Goal: Task Accomplishment & Management: Use online tool/utility

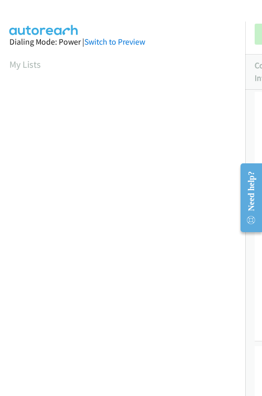
scroll to position [110, 0]
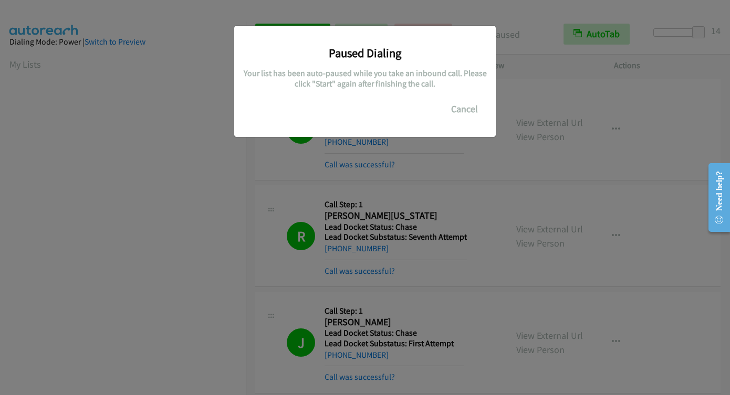
scroll to position [194, 0]
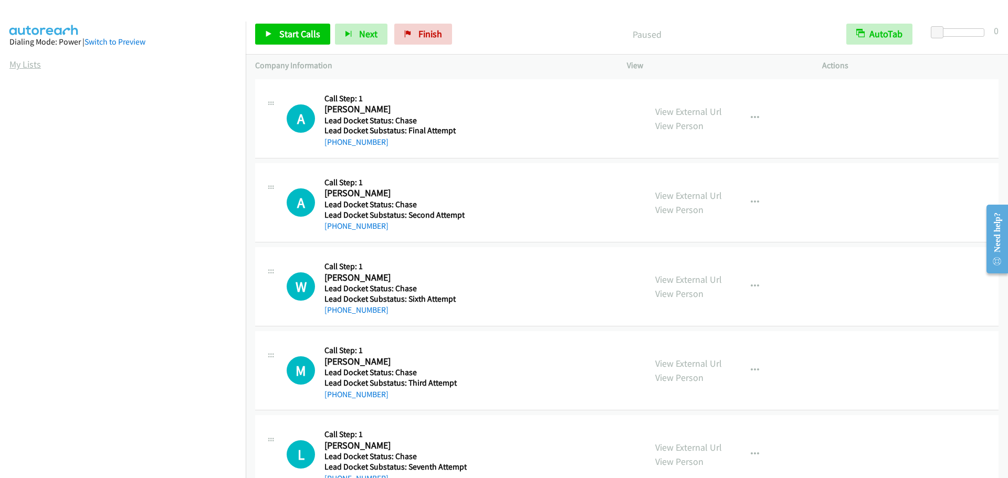
click at [26, 68] on link "My Lists" at bounding box center [24, 64] width 31 height 12
click at [291, 31] on span "Start Calls" at bounding box center [299, 34] width 41 height 12
click at [984, 36] on div at bounding box center [959, 36] width 67 height 16
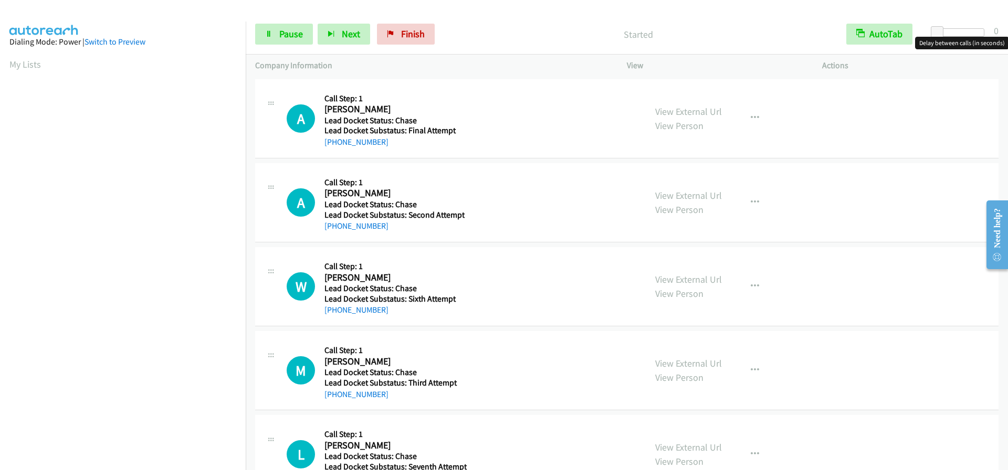
click at [980, 34] on div at bounding box center [960, 32] width 48 height 8
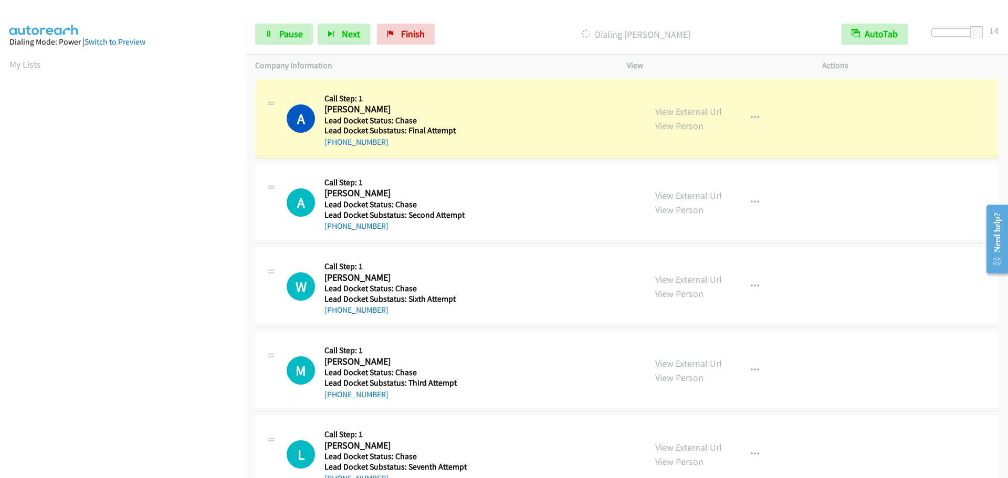
scroll to position [110, 0]
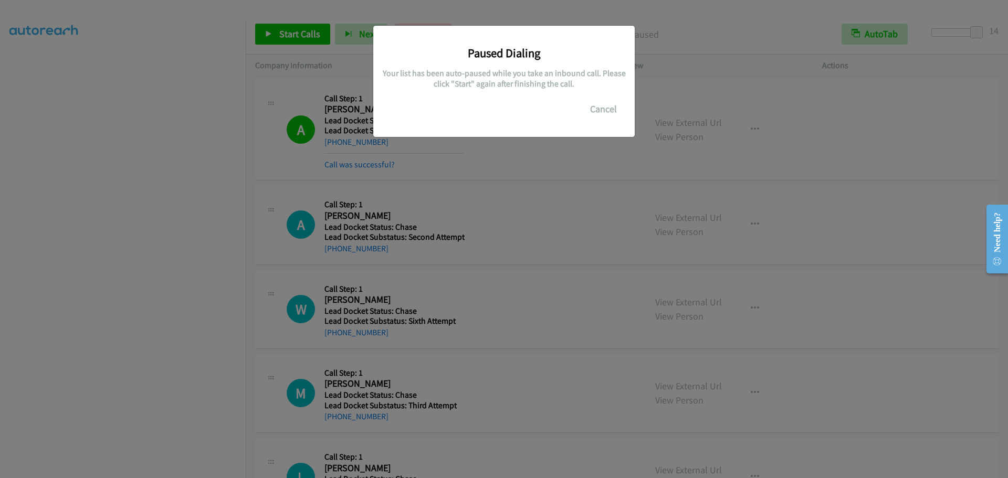
click at [114, 77] on div "Paused Dialing Your list has been auto-paused while you take an inbound call. P…" at bounding box center [504, 243] width 1008 height 469
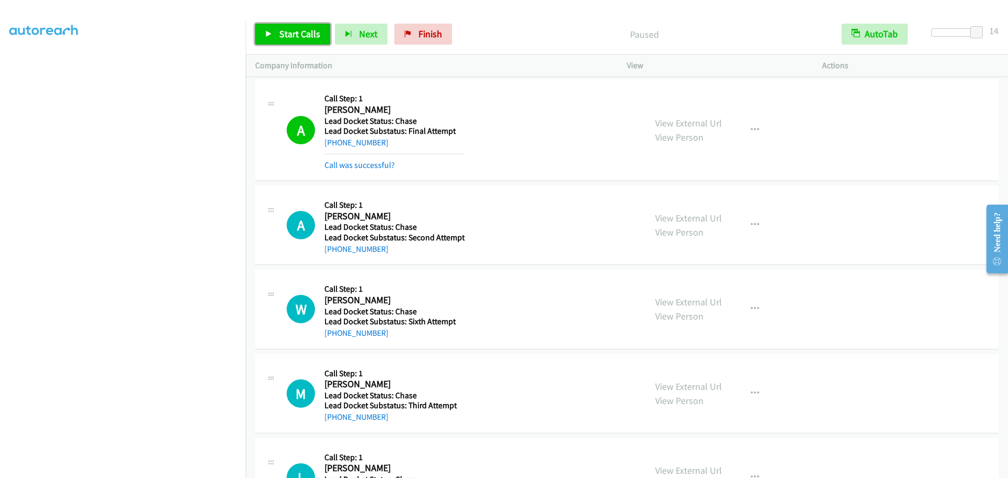
click at [270, 37] on icon at bounding box center [268, 34] width 7 height 7
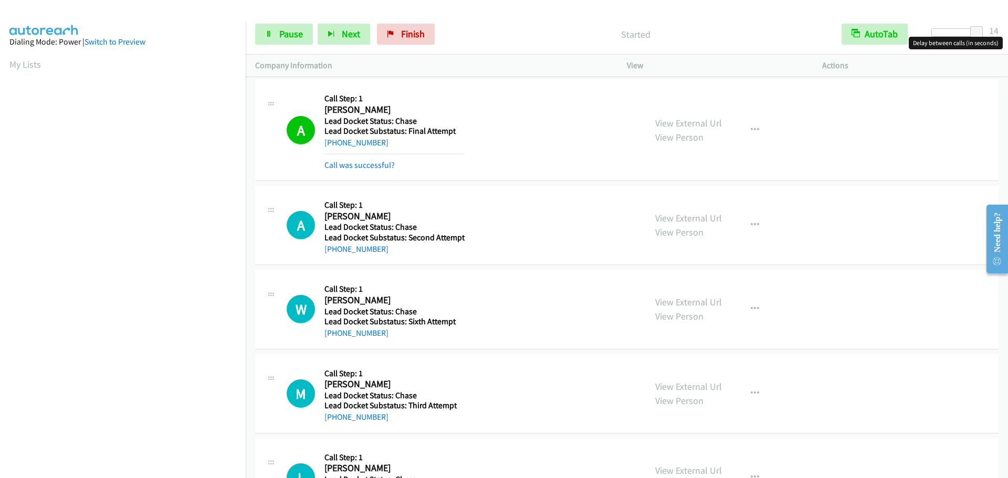
click at [954, 33] on div at bounding box center [955, 32] width 48 height 8
click at [19, 65] on link "My Lists" at bounding box center [24, 64] width 31 height 12
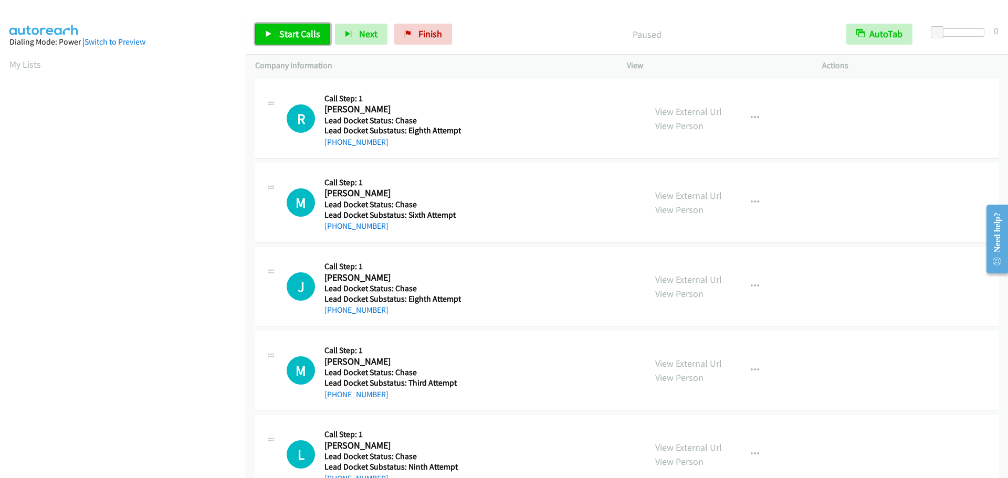
click at [299, 35] on span "Start Calls" at bounding box center [299, 34] width 41 height 12
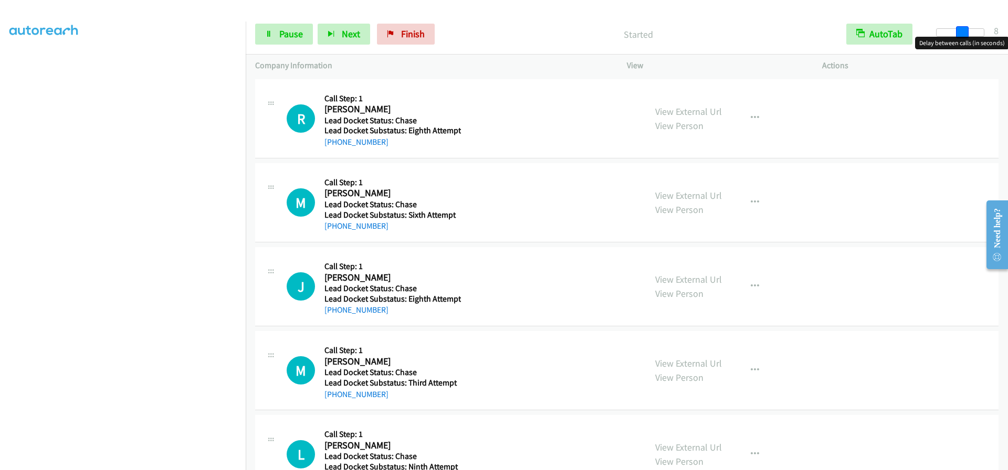
drag, startPoint x: 965, startPoint y: 34, endPoint x: 962, endPoint y: 41, distance: 8.5
click at [962, 41] on body "Start Calls Pause Next Finish Started AutoTab AutoTab 8 Company Information Inf…" at bounding box center [504, 25] width 1008 height 50
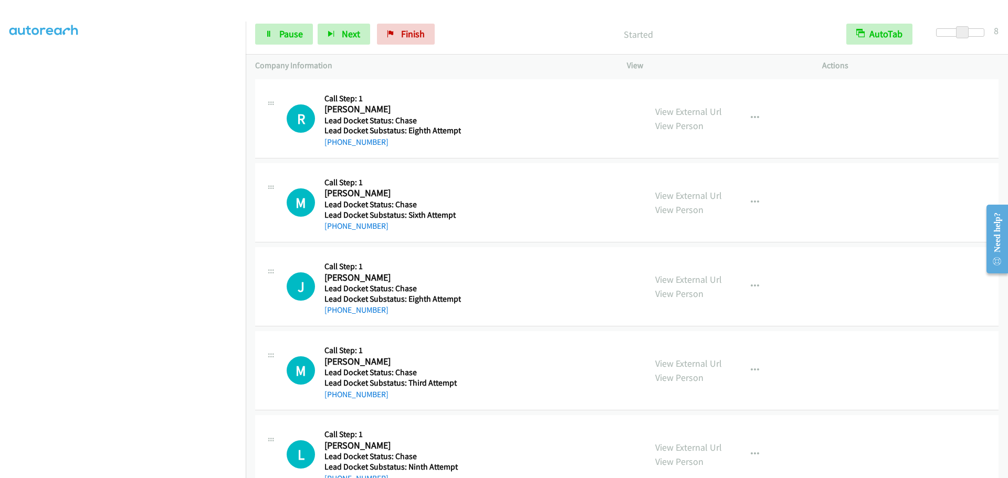
scroll to position [0, 0]
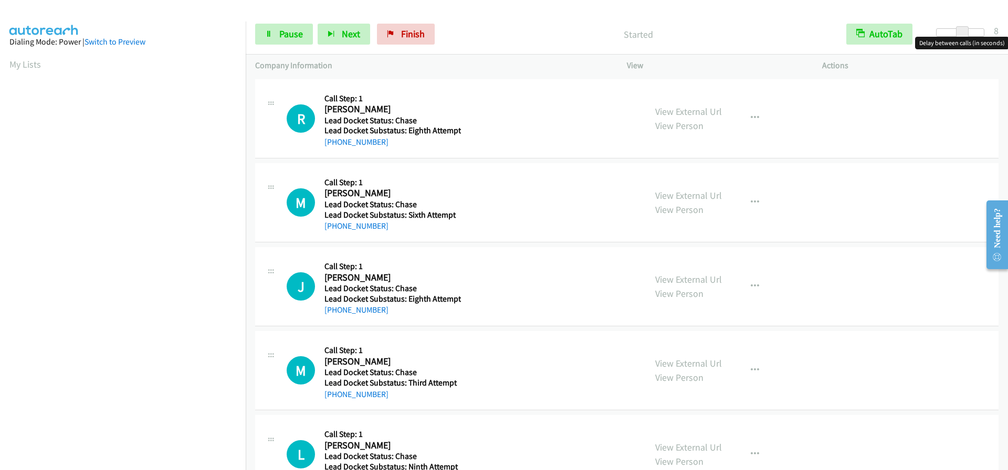
click at [12, 58] on section "My Lists" at bounding box center [122, 64] width 227 height 14
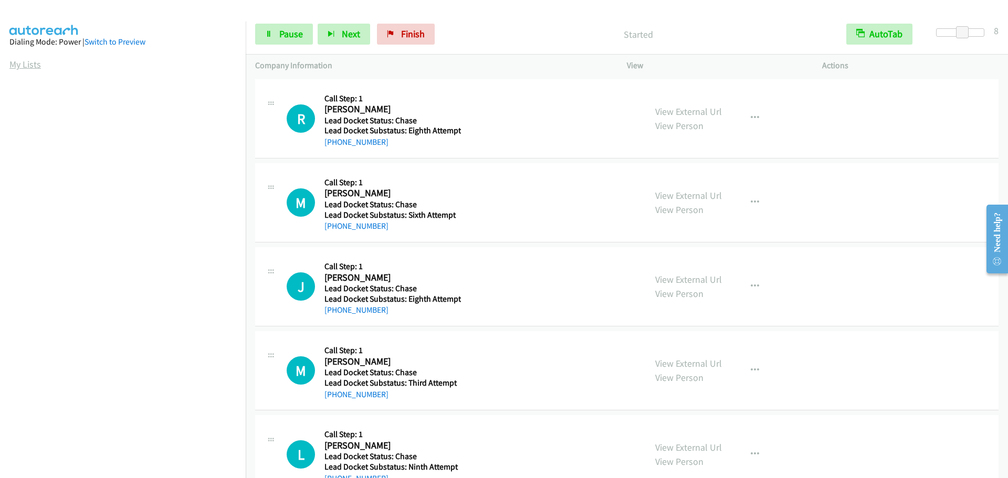
click at [15, 63] on link "My Lists" at bounding box center [24, 64] width 31 height 12
click at [301, 31] on span "Start Calls" at bounding box center [299, 34] width 41 height 12
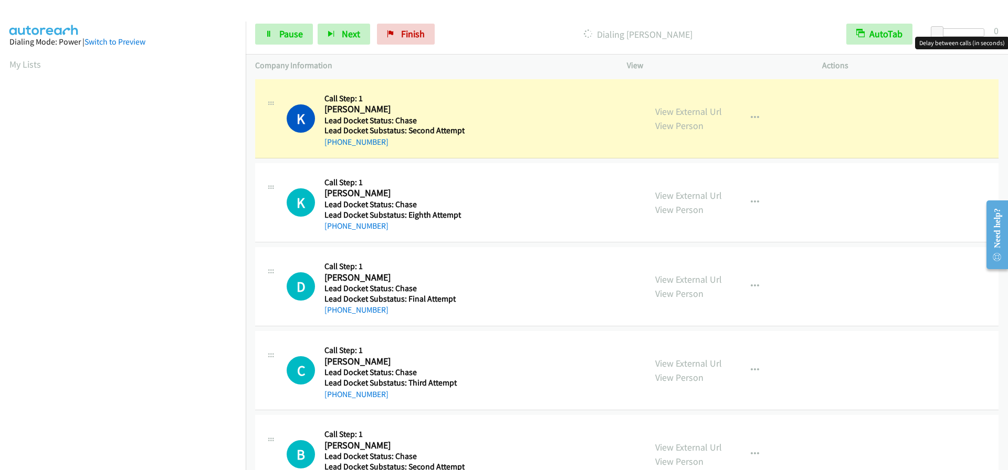
click at [962, 30] on div at bounding box center [960, 32] width 48 height 8
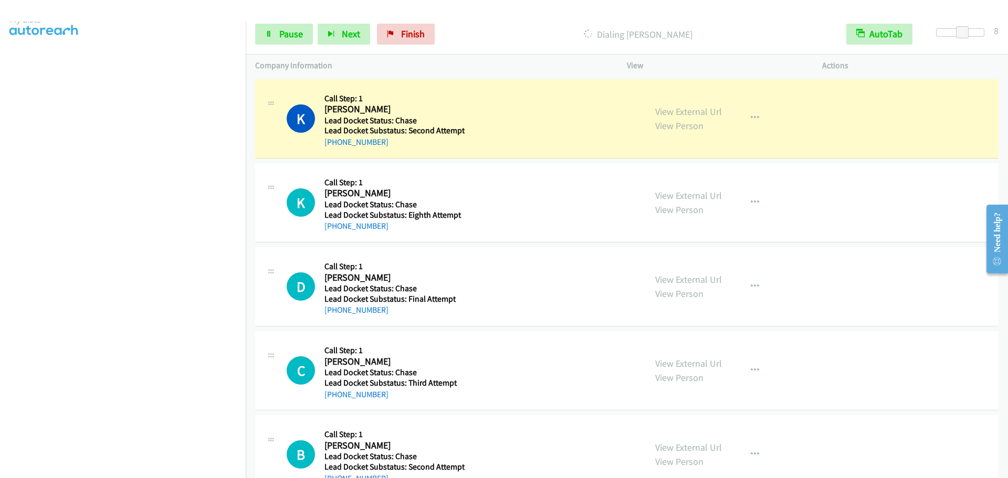
scroll to position [110, 0]
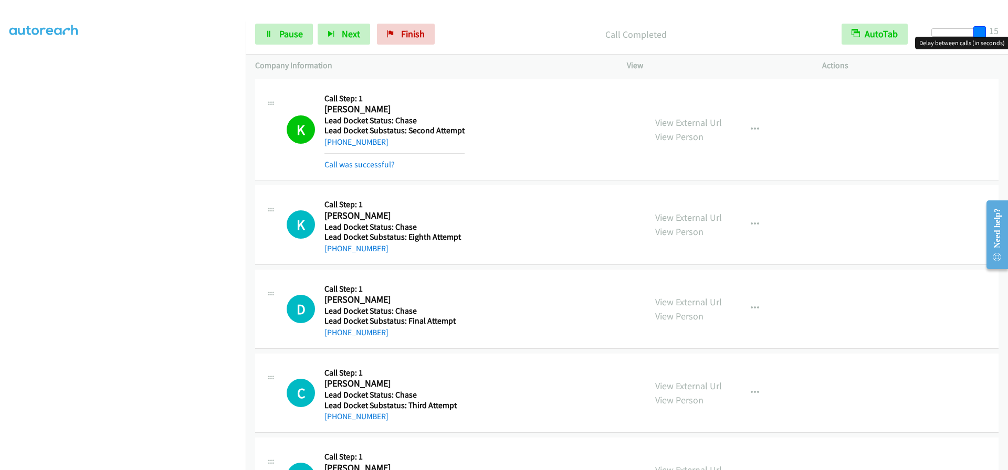
drag, startPoint x: 960, startPoint y: 33, endPoint x: 1007, endPoint y: 36, distance: 47.4
click at [1007, 36] on div "Start Calls Pause Next Finish Call Completed AutoTab AutoTab 15" at bounding box center [627, 34] width 762 height 40
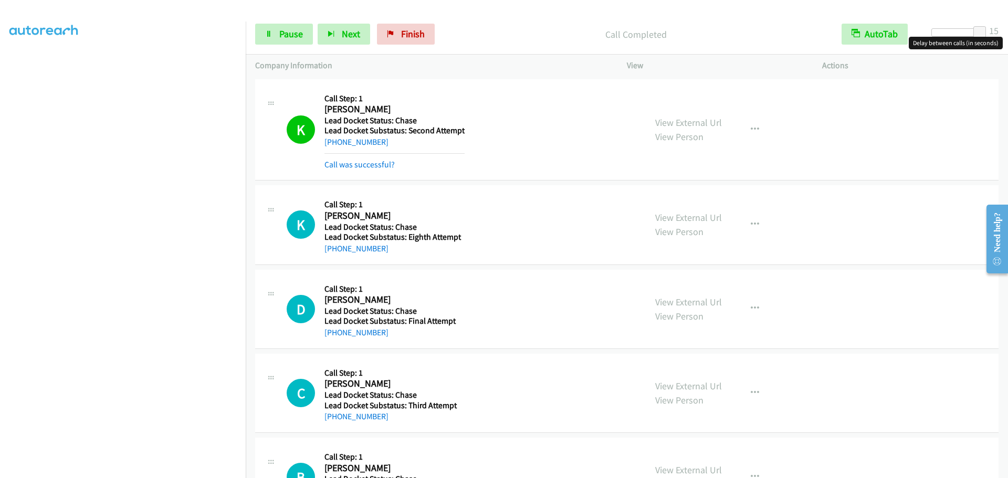
click at [969, 33] on div at bounding box center [955, 32] width 48 height 8
click at [297, 39] on span "Pause" at bounding box center [291, 34] width 24 height 12
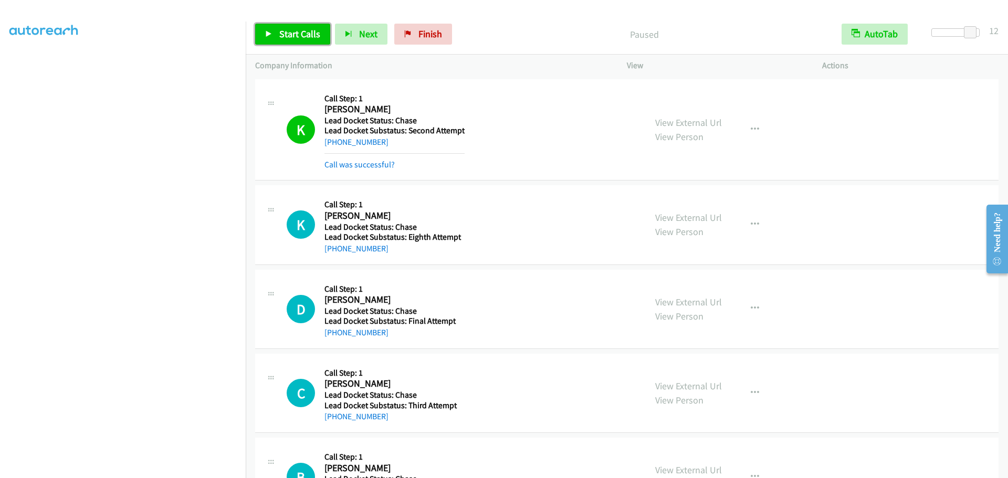
click at [303, 41] on link "Start Calls" at bounding box center [292, 34] width 75 height 21
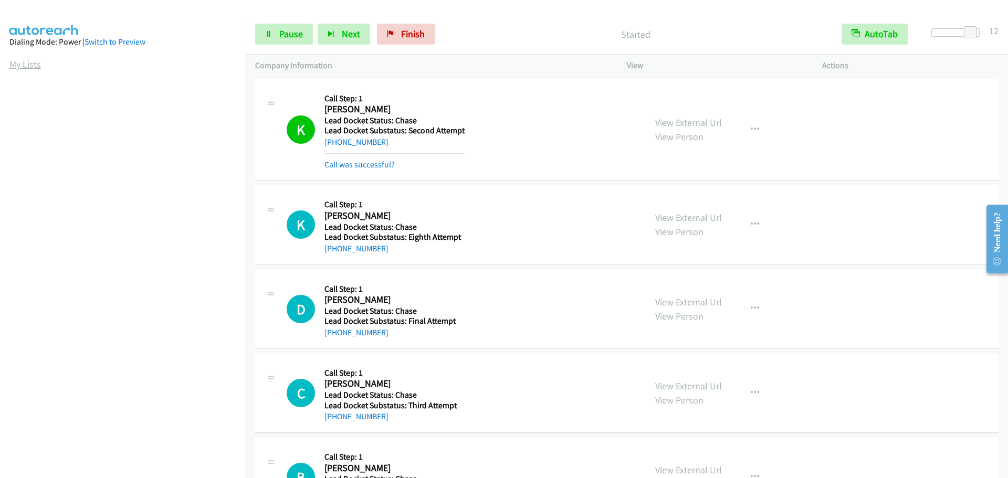
click at [31, 63] on link "My Lists" at bounding box center [24, 64] width 31 height 12
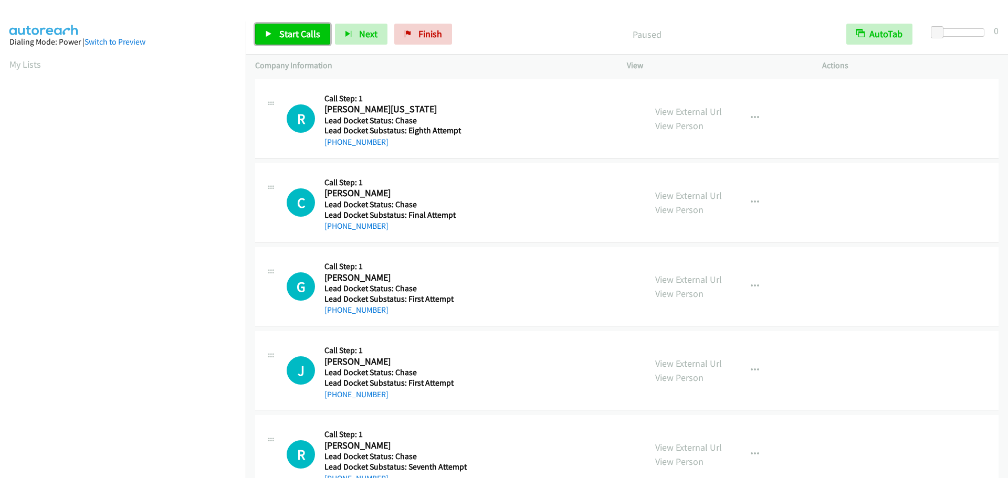
click at [303, 30] on span "Start Calls" at bounding box center [299, 34] width 41 height 12
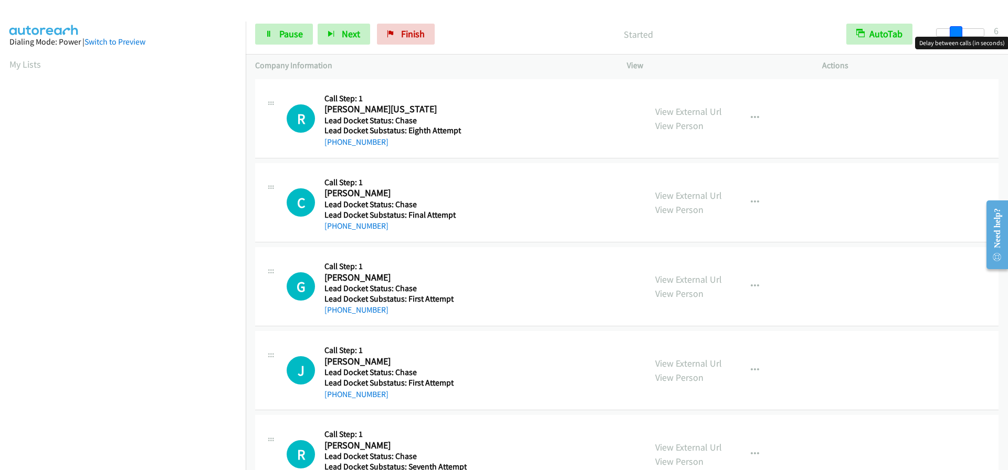
click at [954, 30] on div at bounding box center [960, 32] width 48 height 8
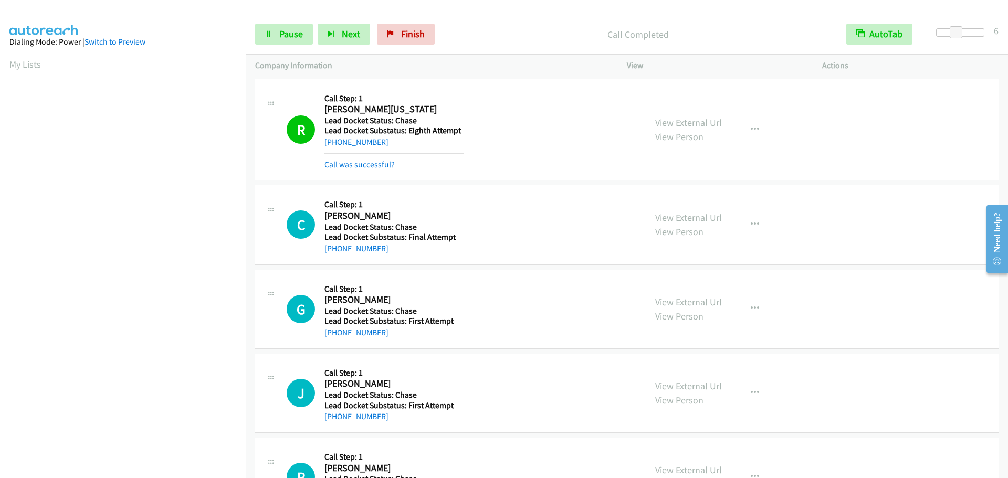
click at [966, 27] on div "Start Calls Pause Next Finish Call Completed AutoTab AutoTab 6" at bounding box center [627, 34] width 762 height 40
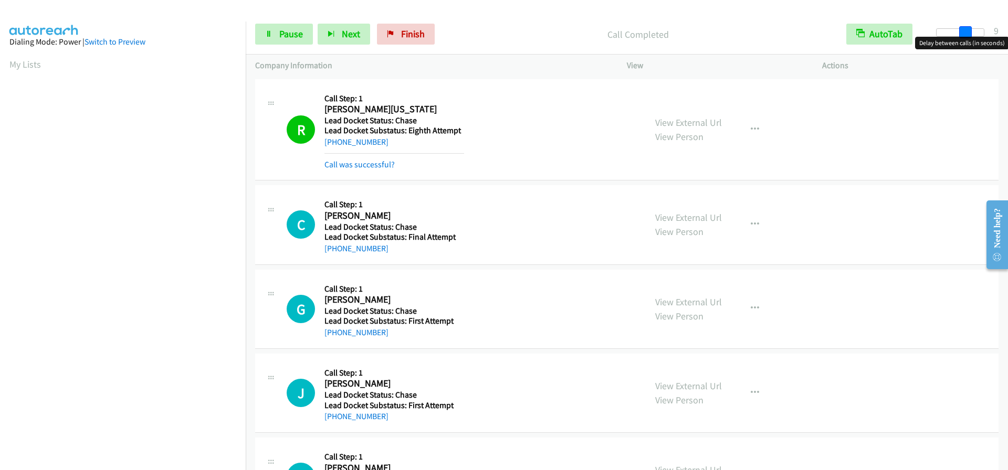
click at [965, 31] on div at bounding box center [960, 32] width 48 height 8
click at [8, 67] on aside "Dialing Mode: Power | Switch to Preview My Lists" at bounding box center [123, 312] width 246 height 581
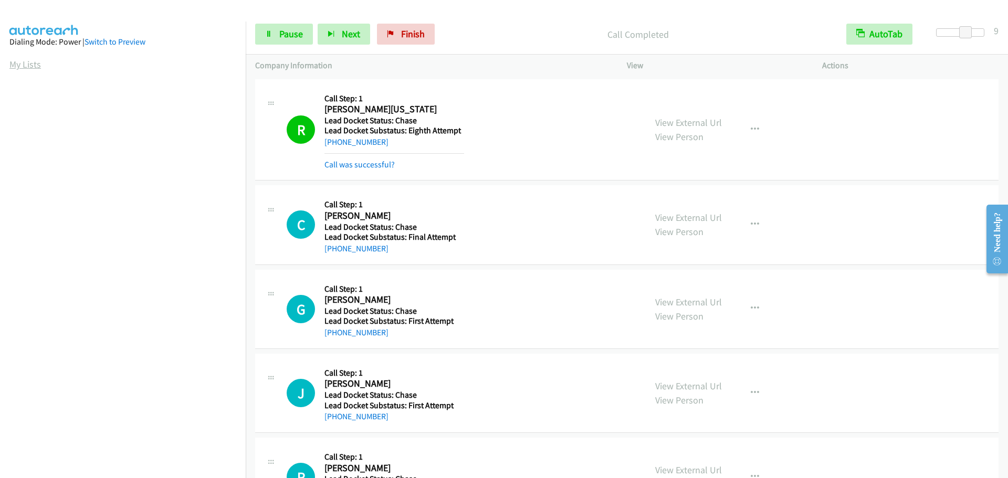
click at [9, 65] on aside "Dialing Mode: Power | Switch to Preview My Lists" at bounding box center [123, 312] width 246 height 581
click at [13, 65] on link "My Lists" at bounding box center [24, 64] width 31 height 12
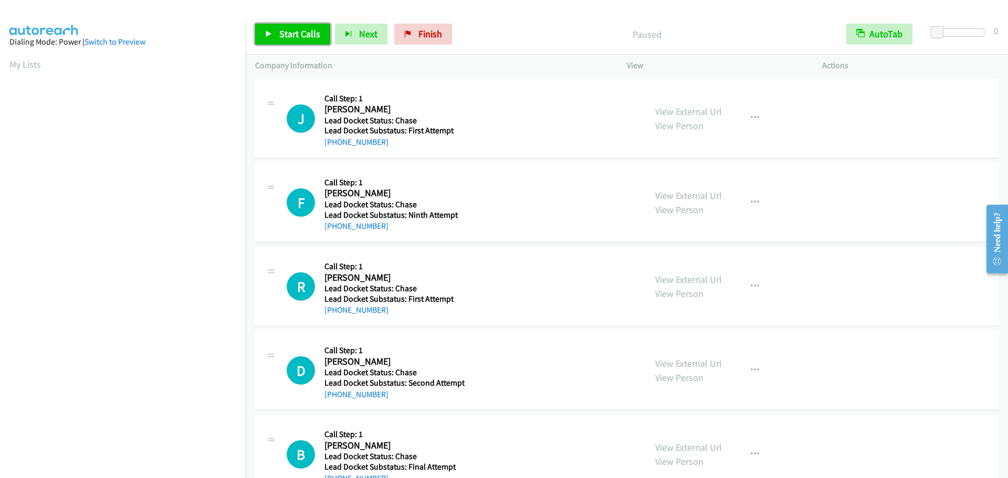
click at [311, 28] on span "Start Calls" at bounding box center [299, 34] width 41 height 12
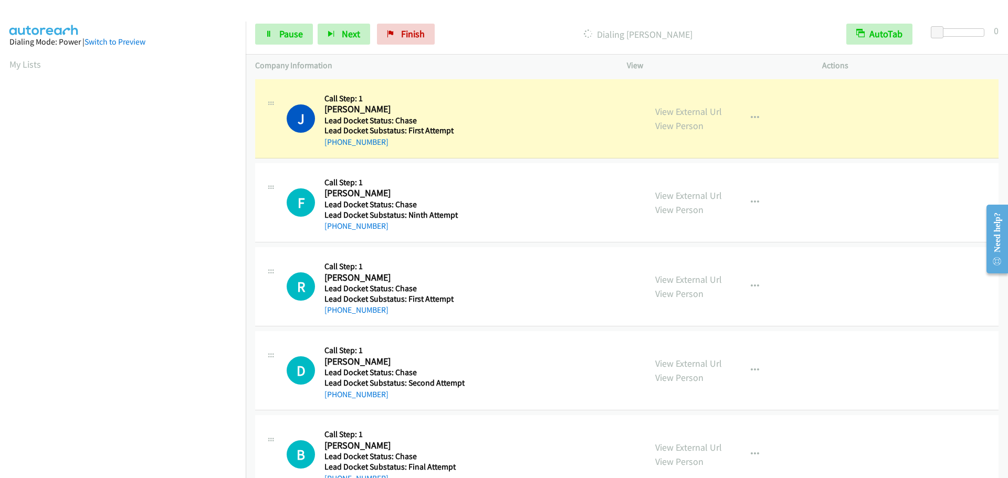
scroll to position [110, 0]
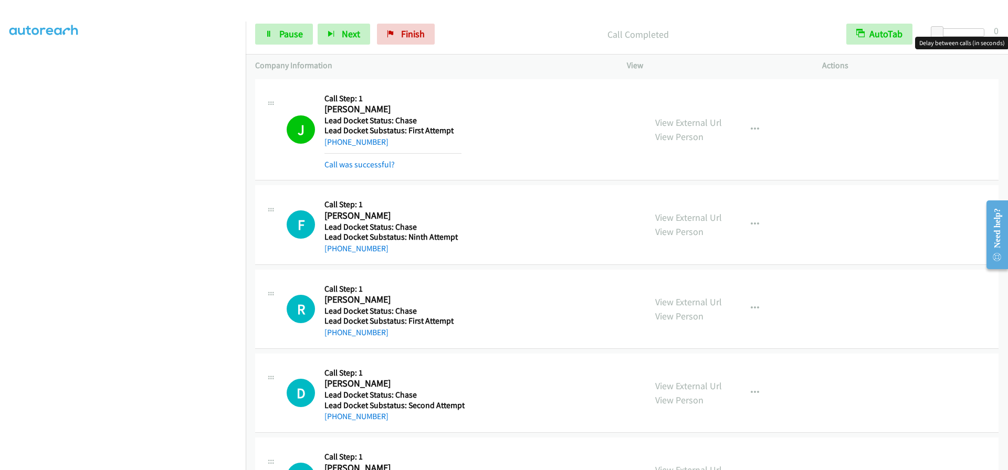
click at [955, 34] on div at bounding box center [960, 32] width 48 height 8
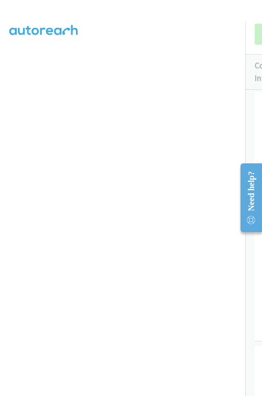
scroll to position [193, 0]
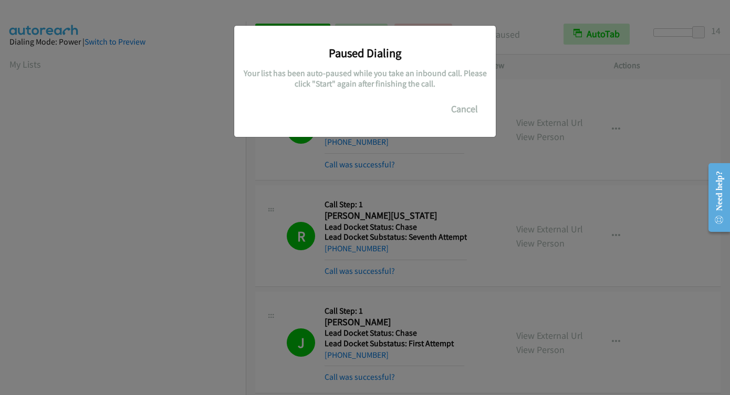
scroll to position [194, 0]
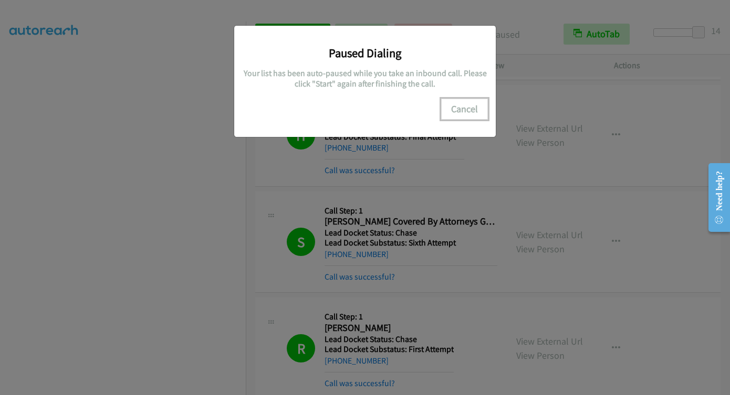
click at [469, 109] on button "Cancel" at bounding box center [464, 109] width 47 height 21
click at [472, 98] on div "Paused Dialing Your list has been auto-paused while you take an inbound call. P…" at bounding box center [365, 77] width 246 height 86
click at [467, 111] on button "Cancel" at bounding box center [464, 109] width 47 height 21
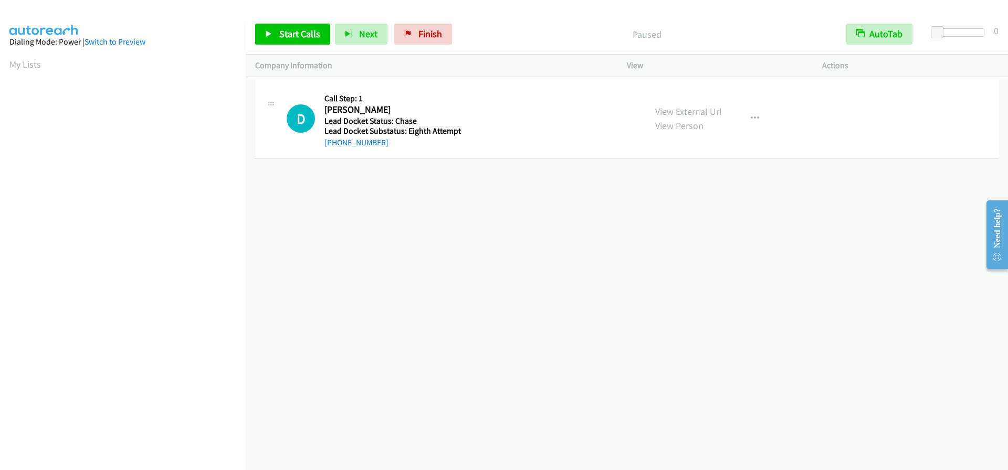
click at [729, 34] on div at bounding box center [960, 32] width 48 height 8
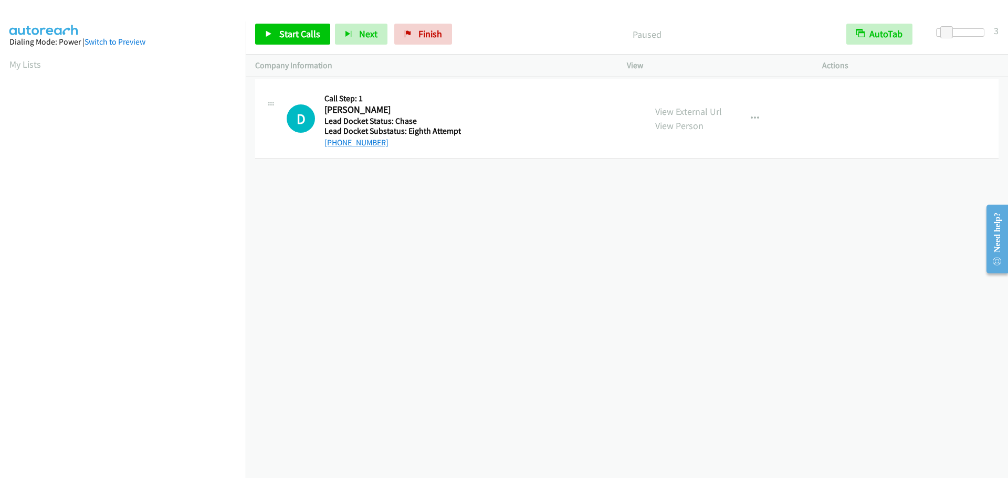
drag, startPoint x: 391, startPoint y: 143, endPoint x: 333, endPoint y: 145, distance: 57.8
click at [333, 145] on div "[PHONE_NUMBER]" at bounding box center [392, 142] width 136 height 13
copy link "219-851-7261"
click at [277, 26] on link "Start Calls" at bounding box center [292, 34] width 75 height 21
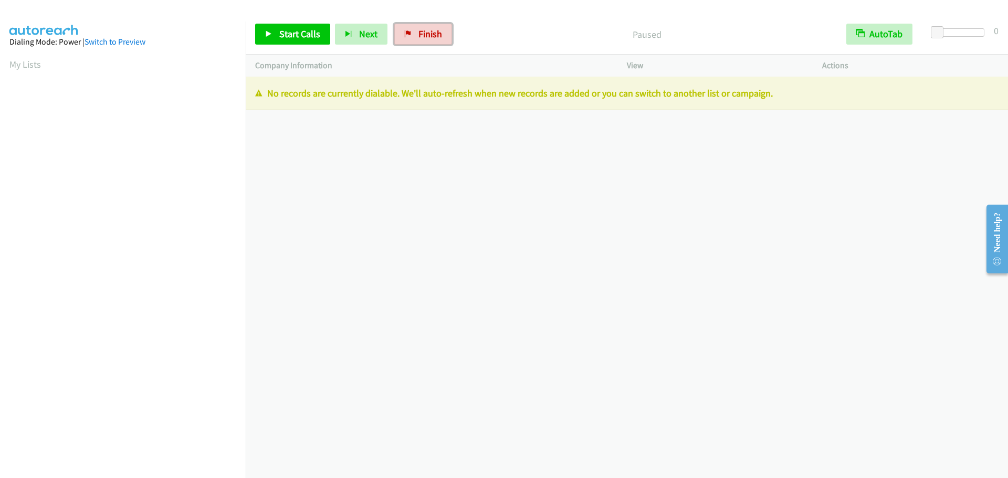
click at [432, 36] on span "Finish" at bounding box center [430, 34] width 24 height 12
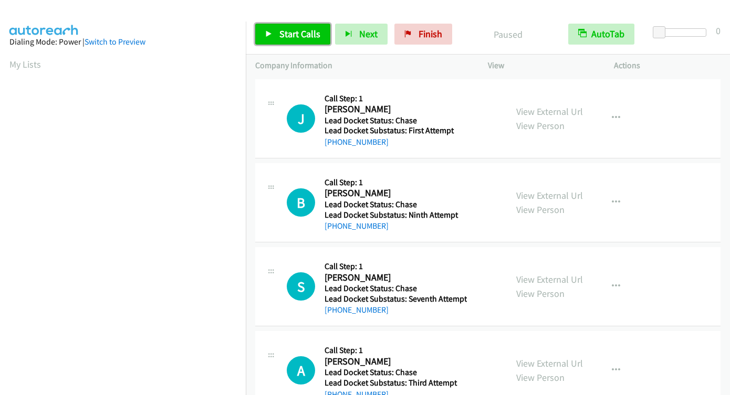
click at [278, 30] on link "Start Calls" at bounding box center [292, 34] width 75 height 21
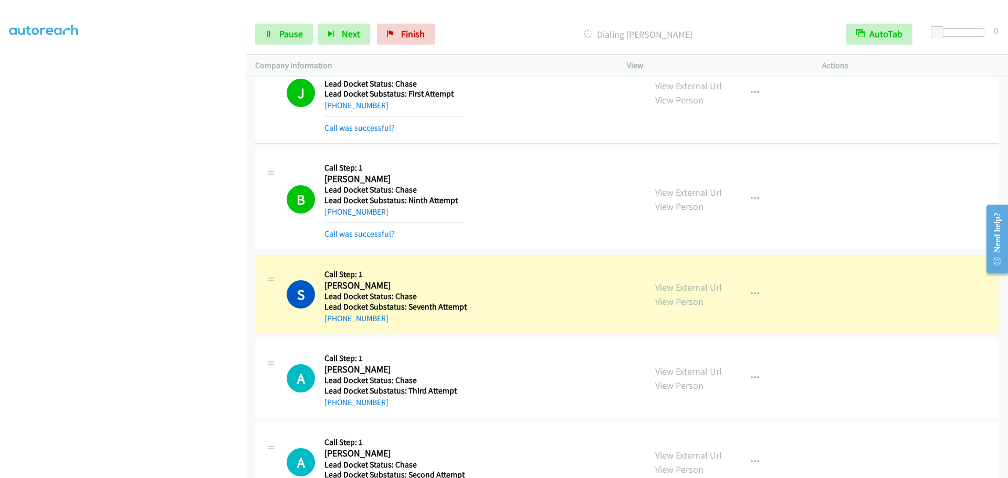
scroll to position [77, 0]
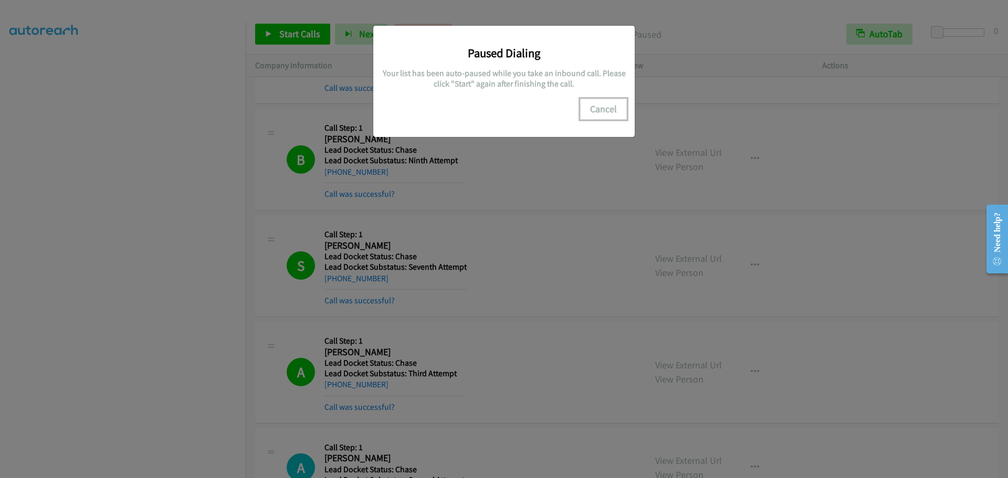
click at [607, 109] on button "Cancel" at bounding box center [603, 109] width 47 height 21
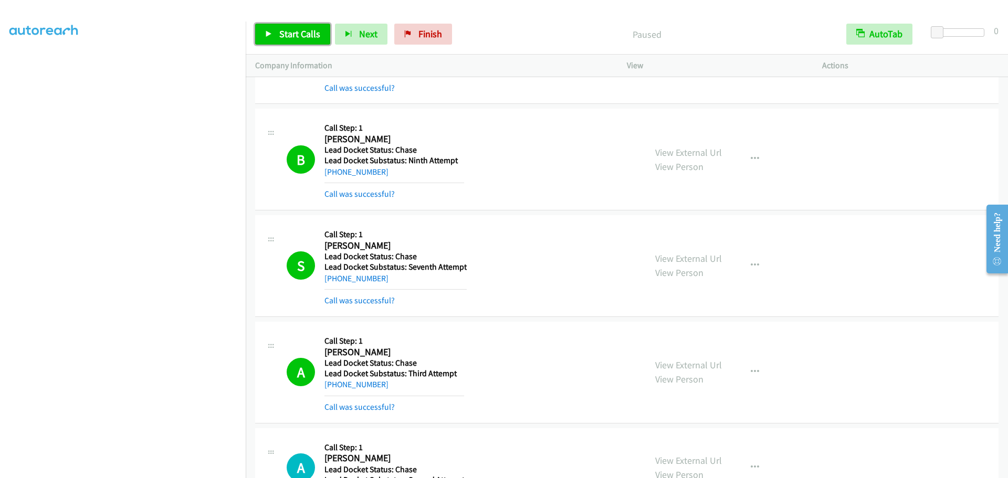
click at [277, 29] on link "Start Calls" at bounding box center [292, 34] width 75 height 21
click at [278, 35] on link "Pause" at bounding box center [284, 34] width 58 height 21
click at [265, 35] on icon at bounding box center [268, 34] width 7 height 7
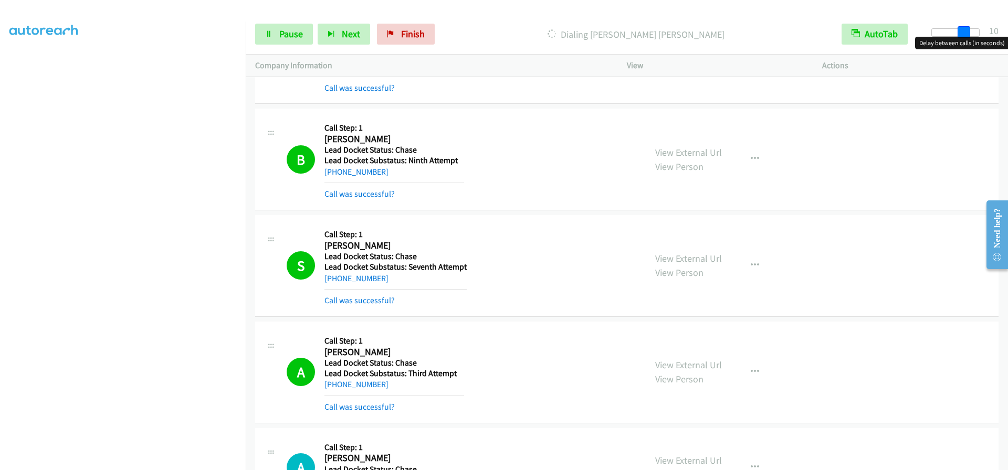
click at [729, 30] on div at bounding box center [955, 32] width 48 height 8
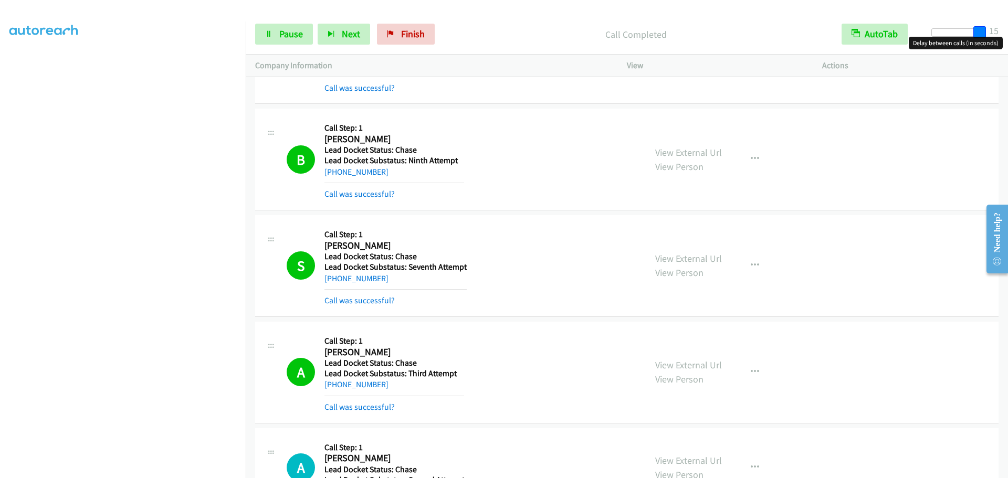
drag, startPoint x: 962, startPoint y: 30, endPoint x: 906, endPoint y: 47, distance: 58.6
click at [729, 22] on div "Start Calls Pause Next Finish Call Completed AutoTab AutoTab 15" at bounding box center [627, 34] width 762 height 40
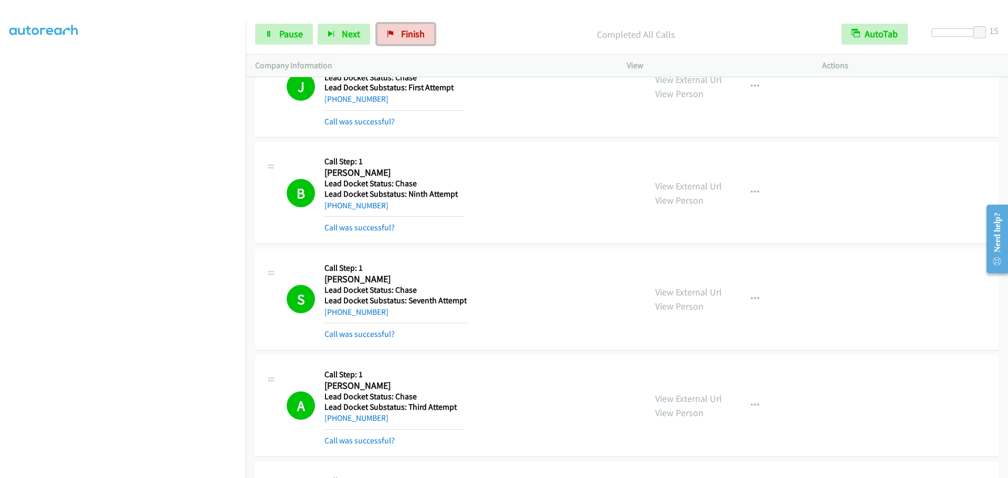
drag, startPoint x: 386, startPoint y: 34, endPoint x: 540, endPoint y: 29, distance: 153.9
click at [387, 34] on icon at bounding box center [390, 34] width 7 height 7
